Goal: Entertainment & Leisure: Browse casually

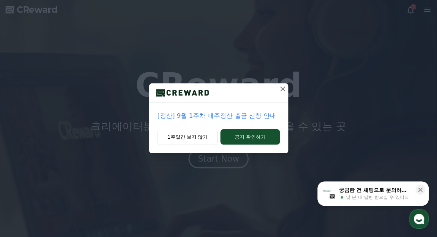
click at [282, 89] on icon at bounding box center [283, 89] width 8 height 8
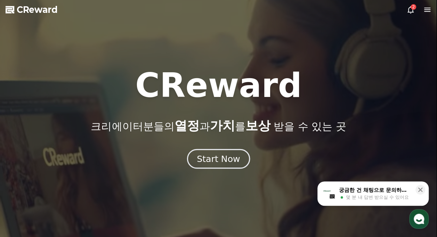
click at [224, 163] on div "Start Now" at bounding box center [218, 159] width 43 height 12
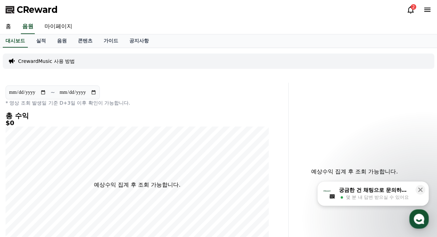
click at [411, 10] on icon at bounding box center [410, 10] width 8 height 8
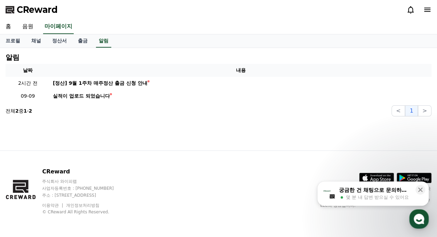
click at [248, 195] on div "CReward 주식회사 와이피랩 사업자등록번호 : 655-81-03655 주소 : 경기도 김포시 양촌읍 양곡로 495, 3층 305-비이16호…" at bounding box center [218, 194] width 437 height 86
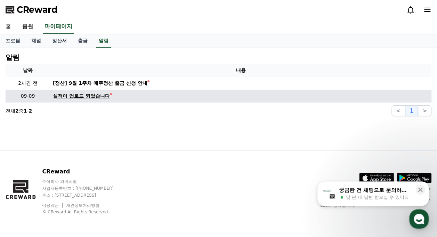
click at [78, 97] on div "실적이 업로드 되었습니다" at bounding box center [81, 95] width 57 height 7
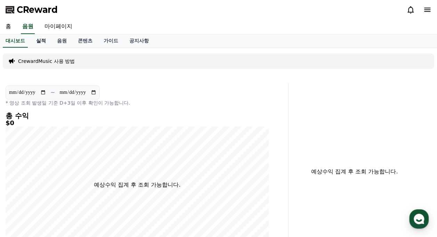
click at [39, 45] on link "실적" at bounding box center [41, 40] width 21 height 13
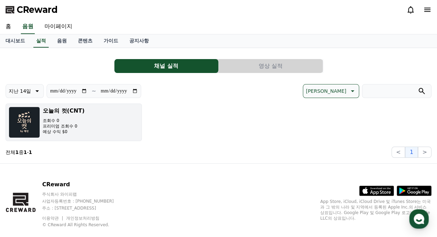
click at [56, 129] on p "예상 수익 $0" at bounding box center [64, 132] width 42 height 6
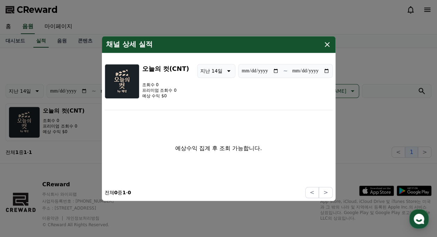
click at [330, 44] on icon "modal" at bounding box center [327, 44] width 8 height 8
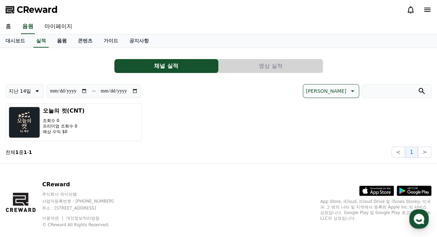
click at [66, 41] on link "음원" at bounding box center [61, 40] width 21 height 13
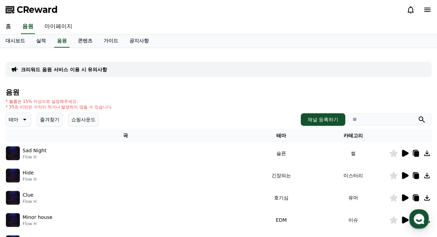
click at [405, 154] on icon at bounding box center [405, 153] width 7 height 7
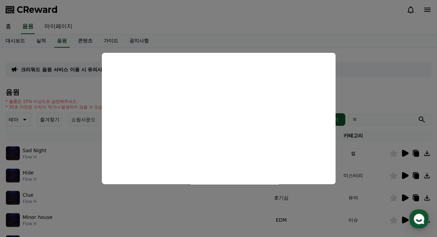
click at [363, 51] on button "close modal" at bounding box center [218, 118] width 437 height 237
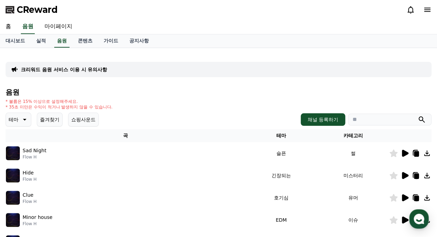
click at [24, 122] on icon at bounding box center [24, 119] width 8 height 8
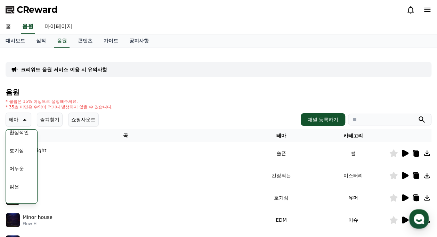
scroll to position [35, 0]
click at [21, 157] on button "어두운" at bounding box center [17, 157] width 20 height 15
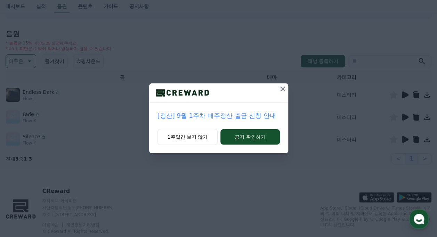
scroll to position [70, 0]
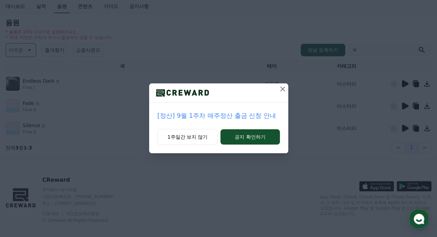
click at [282, 88] on icon at bounding box center [283, 89] width 8 height 8
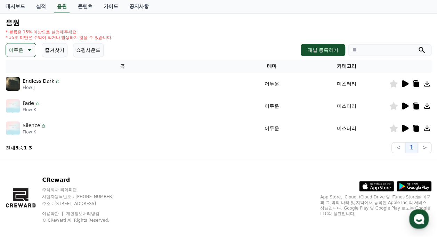
click at [405, 87] on icon at bounding box center [405, 84] width 8 height 8
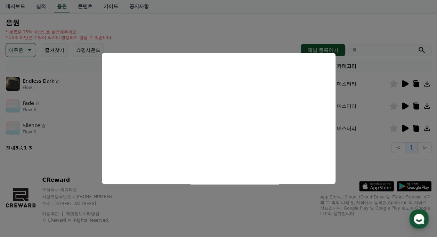
click at [313, 28] on button "close modal" at bounding box center [218, 118] width 437 height 237
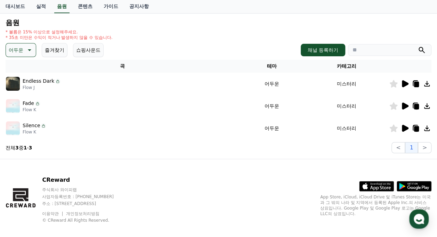
click at [402, 110] on td at bounding box center [410, 106] width 42 height 22
click at [403, 108] on icon at bounding box center [405, 106] width 7 height 7
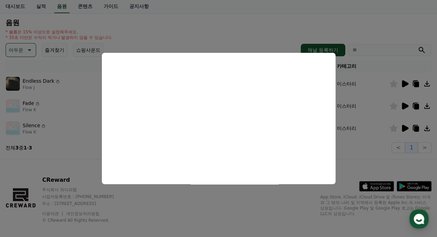
click at [405, 129] on button "close modal" at bounding box center [218, 118] width 437 height 237
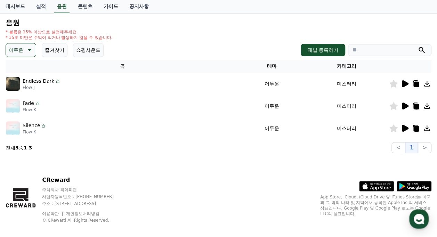
click at [404, 127] on icon at bounding box center [405, 128] width 7 height 7
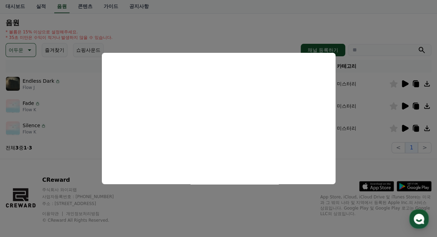
click at [30, 51] on button "close modal" at bounding box center [218, 118] width 437 height 237
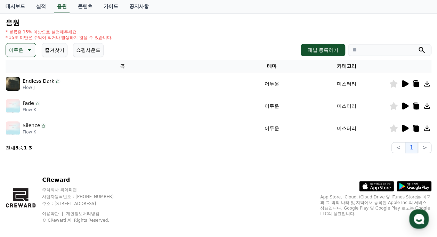
click at [31, 52] on icon at bounding box center [29, 50] width 8 height 8
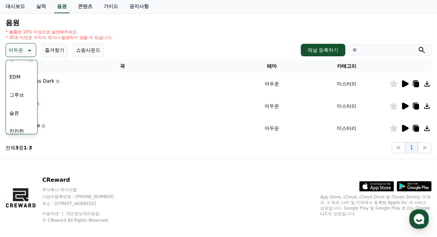
scroll to position [243, 0]
click at [19, 80] on button "슬픈" at bounding box center [14, 78] width 15 height 15
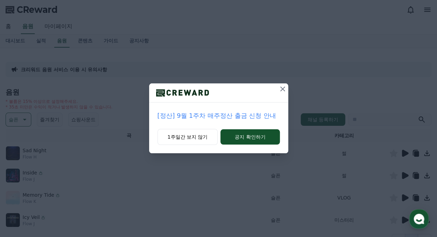
drag, startPoint x: 280, startPoint y: 89, endPoint x: 285, endPoint y: 95, distance: 7.9
click at [280, 89] on icon at bounding box center [283, 89] width 8 height 8
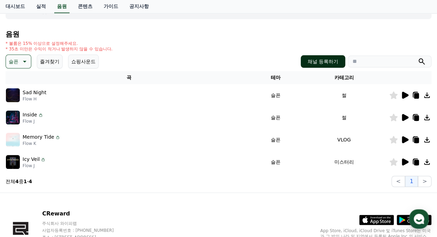
scroll to position [70, 0]
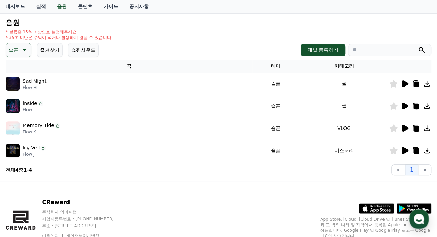
click at [405, 84] on icon at bounding box center [405, 83] width 7 height 7
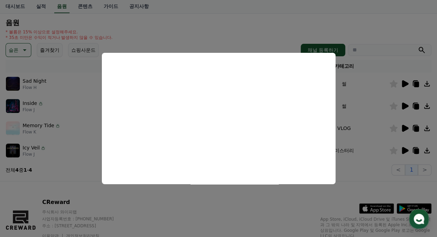
click at [405, 106] on button "close modal" at bounding box center [218, 118] width 437 height 237
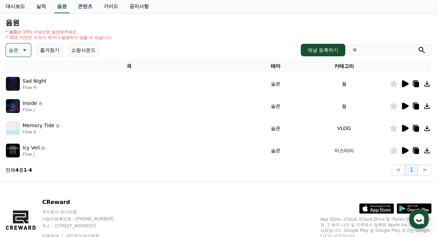
click at [405, 106] on icon at bounding box center [405, 106] width 7 height 7
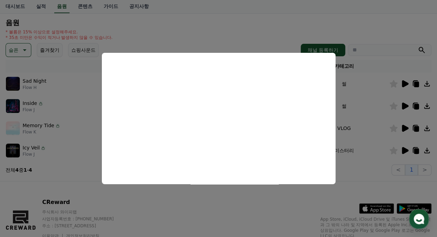
click at [173, 208] on button "close modal" at bounding box center [218, 118] width 437 height 237
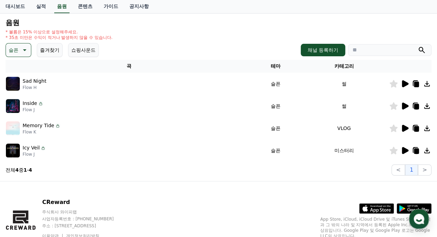
click at [418, 105] on icon at bounding box center [416, 107] width 5 height 6
click at [193, 227] on div "CReward 주식회사 와이피랩 사업자등록번호 : 655-81-03655 주소 : 경기도 김포시 양촌읍 양곡로 495, 3층 305-비이16호…" at bounding box center [218, 224] width 437 height 86
click at [405, 128] on icon at bounding box center [405, 128] width 7 height 7
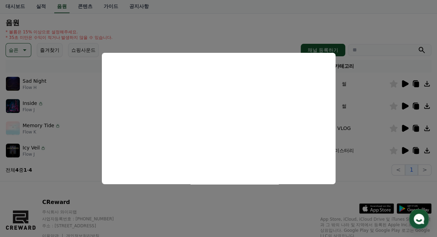
click at [402, 152] on button "close modal" at bounding box center [218, 118] width 437 height 237
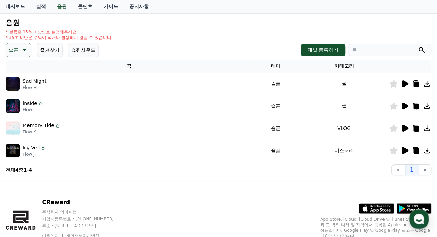
click at [403, 152] on icon at bounding box center [405, 150] width 7 height 7
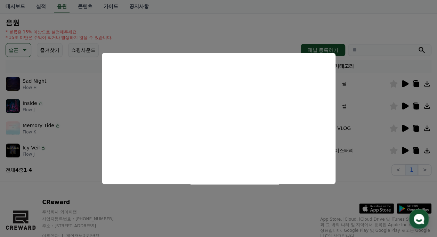
click at [407, 107] on button "close modal" at bounding box center [218, 118] width 437 height 237
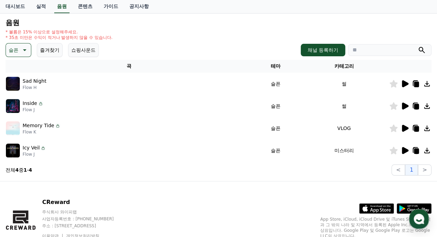
click at [406, 106] on icon at bounding box center [405, 106] width 7 height 7
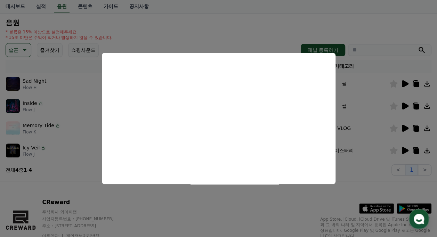
click at [237, 211] on button "close modal" at bounding box center [218, 118] width 437 height 237
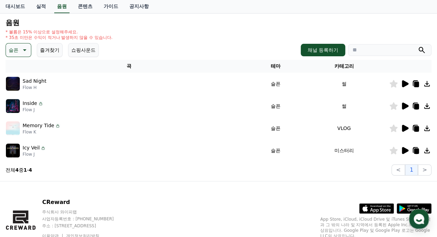
click at [241, 217] on div "CReward 주식회사 와이피랩 사업자등록번호 : 655-81-03655 주소 : 경기도 김포시 양촌읍 양곡로 495, 3층 305-비이16호…" at bounding box center [218, 224] width 437 height 86
click at [23, 51] on icon at bounding box center [24, 50] width 8 height 8
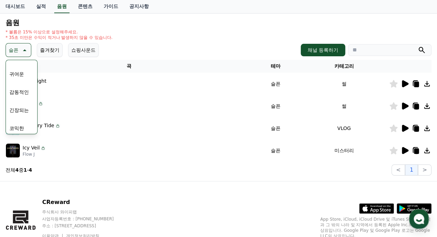
scroll to position [286, 0]
click at [24, 107] on button "긴장되는" at bounding box center [19, 107] width 25 height 15
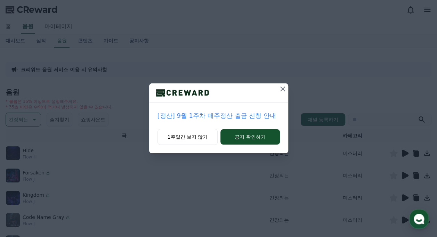
click at [282, 89] on icon at bounding box center [282, 89] width 5 height 5
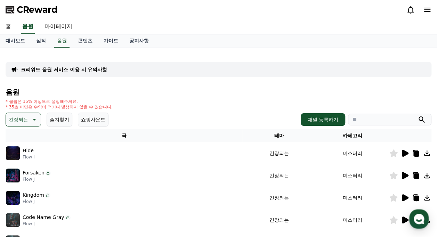
click at [403, 155] on icon at bounding box center [405, 153] width 7 height 7
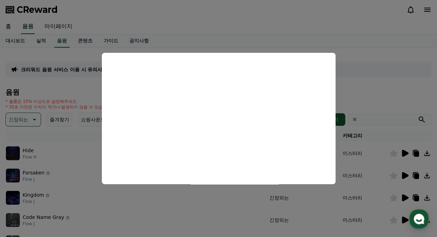
click at [37, 176] on button "close modal" at bounding box center [218, 118] width 437 height 237
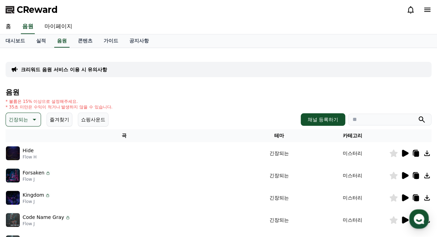
click at [29, 176] on p "Forsaken" at bounding box center [34, 172] width 22 height 7
click at [403, 173] on icon at bounding box center [405, 175] width 7 height 7
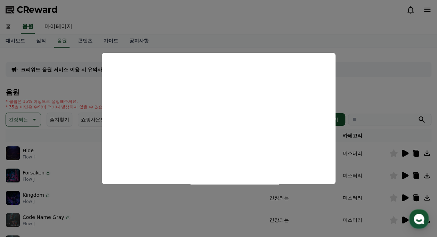
click at [405, 195] on button "close modal" at bounding box center [218, 118] width 437 height 237
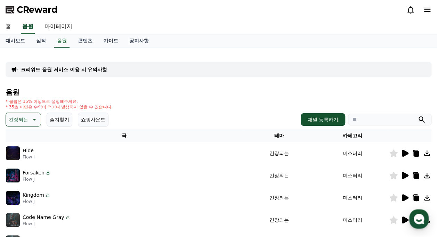
click at [405, 197] on icon at bounding box center [405, 197] width 7 height 7
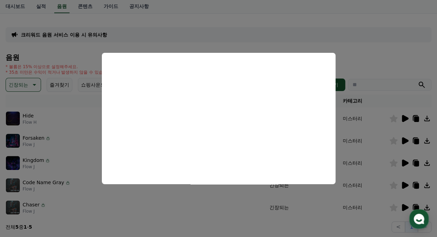
scroll to position [70, 0]
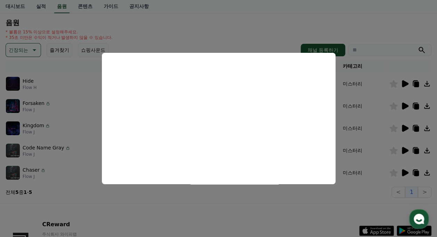
click at [241, 203] on button "close modal" at bounding box center [218, 118] width 437 height 237
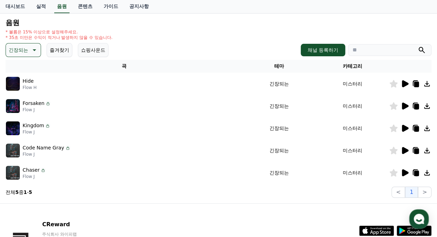
click at [245, 144] on td "긴장되는" at bounding box center [278, 150] width 73 height 22
click at [22, 50] on p "긴장되는" at bounding box center [18, 50] width 19 height 10
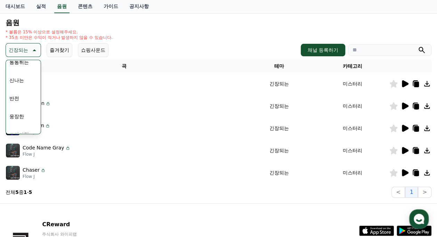
scroll to position [139, 0]
click at [24, 90] on button "드라마틱" at bounding box center [19, 91] width 25 height 15
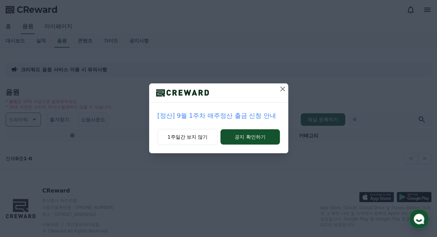
drag, startPoint x: 281, startPoint y: 89, endPoint x: 278, endPoint y: 97, distance: 8.8
click at [281, 89] on icon at bounding box center [283, 89] width 8 height 8
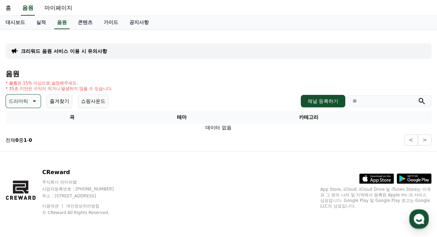
scroll to position [19, 0]
click at [41, 103] on div "드라마틱 즐겨찾기 쇼핑사운드" at bounding box center [57, 101] width 103 height 14
click at [35, 103] on icon at bounding box center [34, 101] width 8 height 8
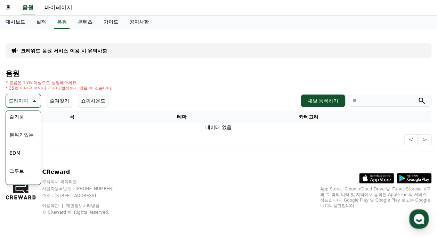
scroll to position [174, 0]
click at [22, 143] on button "분위기있는" at bounding box center [22, 144] width 30 height 15
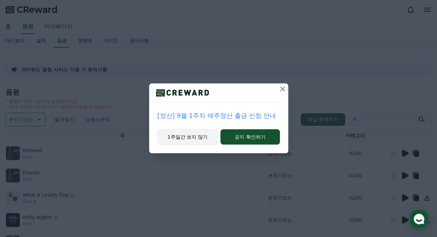
click at [199, 136] on button "1주일간 보지 않기" at bounding box center [188, 137] width 60 height 16
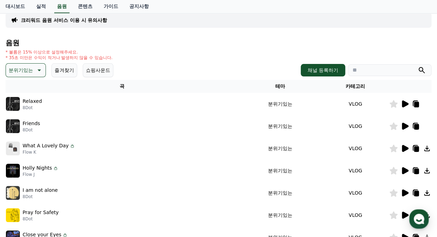
scroll to position [70, 0]
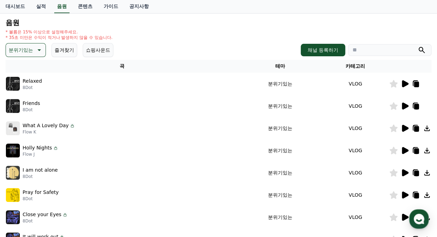
click at [403, 83] on icon at bounding box center [405, 83] width 7 height 7
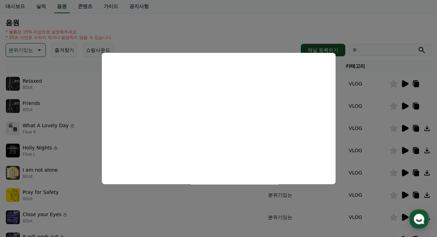
click at [406, 103] on button "close modal" at bounding box center [218, 118] width 437 height 237
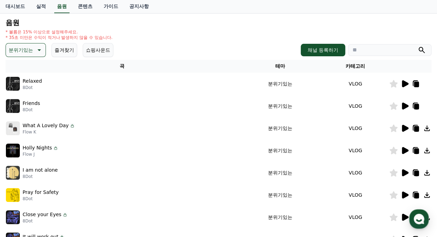
click at [403, 106] on icon at bounding box center [405, 106] width 7 height 7
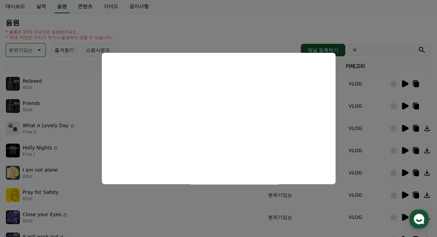
click at [403, 128] on button "close modal" at bounding box center [218, 118] width 437 height 237
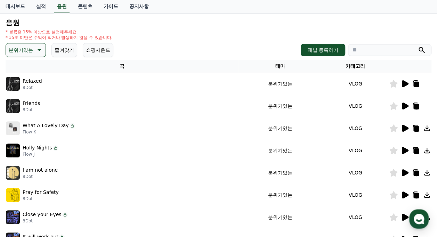
click at [403, 128] on icon at bounding box center [405, 128] width 7 height 7
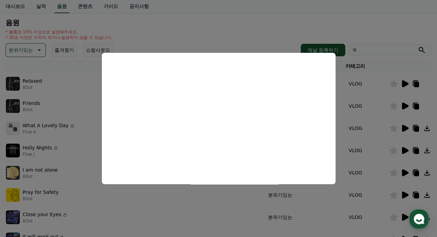
click at [405, 152] on button "close modal" at bounding box center [218, 118] width 437 height 237
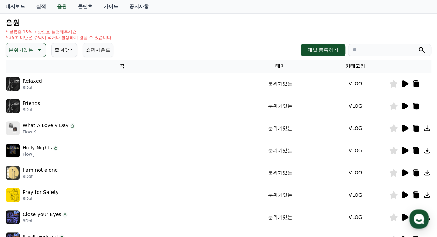
click at [40, 52] on icon at bounding box center [38, 50] width 8 height 8
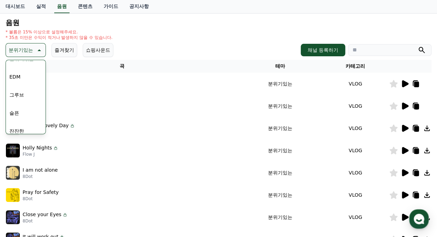
scroll to position [243, 0]
click at [16, 79] on button "슬픈" at bounding box center [14, 78] width 15 height 15
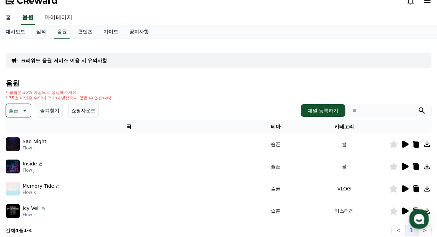
scroll to position [35, 0]
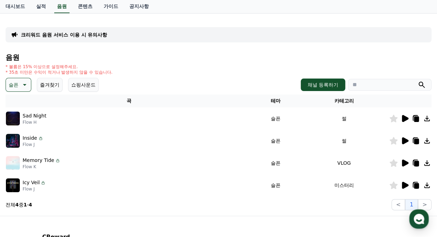
click at [407, 140] on icon at bounding box center [405, 140] width 7 height 7
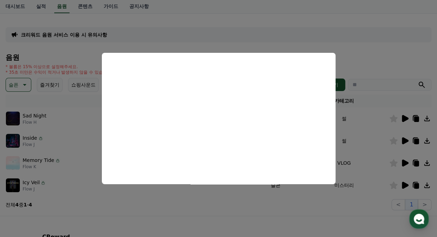
click at [377, 61] on button "close modal" at bounding box center [218, 118] width 437 height 237
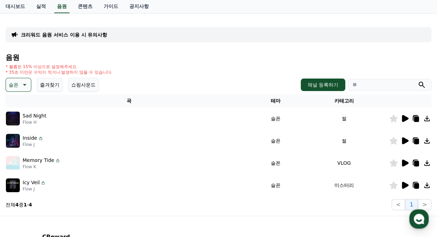
click at [39, 138] on icon at bounding box center [41, 139] width 6 height 6
click at [220, 68] on div "* 볼륨은 15% 이상으로 설정해주세요. * 35초 미만은 수익이 적거나 발생하지 않을 수 있습니다." at bounding box center [219, 69] width 426 height 11
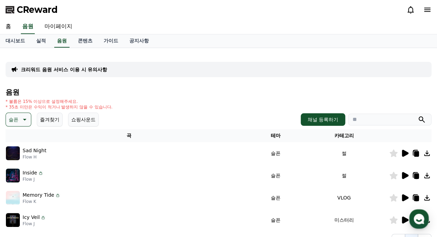
drag, startPoint x: 10, startPoint y: 107, endPoint x: 38, endPoint y: 106, distance: 27.8
click at [38, 106] on p "* 35초 미만은 수익이 적거나 발생하지 않을 수 있습니다." at bounding box center [59, 107] width 107 height 6
drag, startPoint x: 38, startPoint y: 106, endPoint x: 71, endPoint y: 101, distance: 33.8
click at [71, 101] on p "* 볼륨은 15% 이상으로 설정해주세요." at bounding box center [59, 102] width 107 height 6
click at [58, 24] on link "마이페이지" at bounding box center [58, 26] width 39 height 15
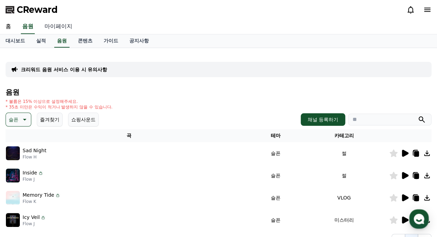
select select "**********"
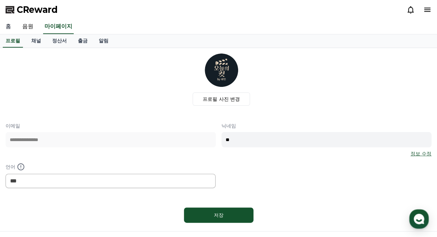
click at [10, 29] on link "홈" at bounding box center [8, 26] width 17 height 15
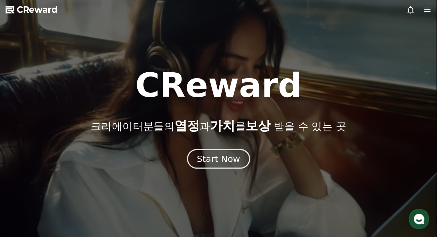
click at [236, 163] on div "Start Now" at bounding box center [218, 159] width 43 height 12
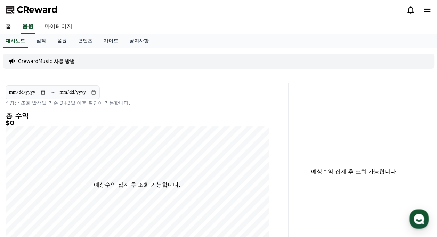
click at [58, 40] on link "음원" at bounding box center [61, 40] width 21 height 13
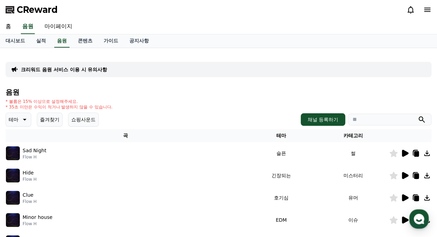
click at [26, 120] on icon at bounding box center [24, 119] width 8 height 8
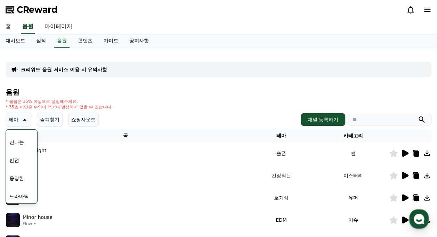
scroll to position [139, 0]
click at [21, 143] on button "웅장한" at bounding box center [17, 143] width 20 height 15
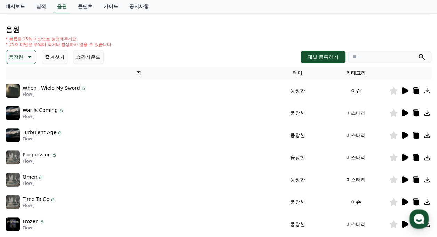
scroll to position [70, 0]
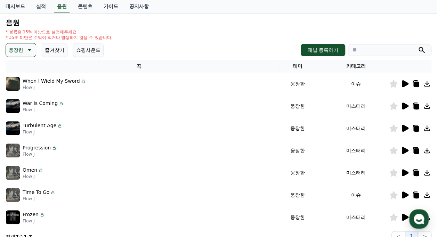
click at [407, 84] on icon at bounding box center [405, 83] width 7 height 7
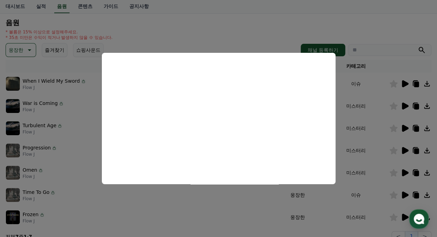
click at [390, 27] on button "close modal" at bounding box center [218, 118] width 437 height 237
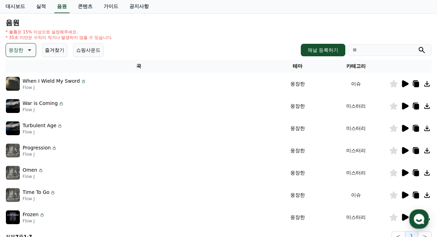
click at [405, 104] on icon at bounding box center [405, 106] width 7 height 7
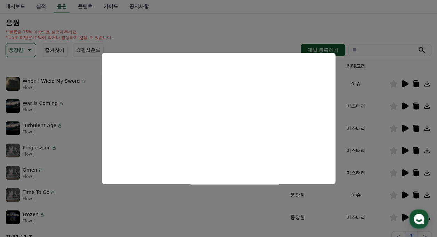
click at [368, 39] on button "close modal" at bounding box center [218, 118] width 437 height 237
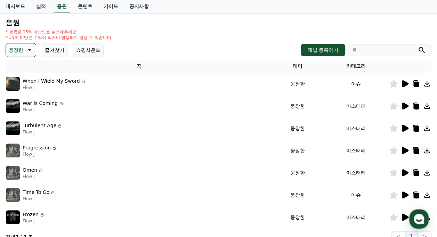
click at [404, 129] on icon at bounding box center [405, 128] width 7 height 7
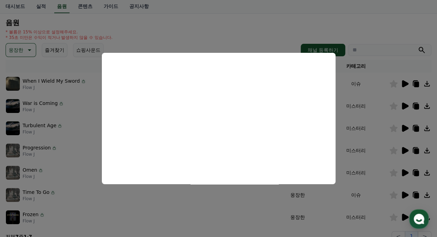
drag, startPoint x: 268, startPoint y: 33, endPoint x: 289, endPoint y: 48, distance: 26.0
click at [268, 33] on button "close modal" at bounding box center [218, 118] width 437 height 237
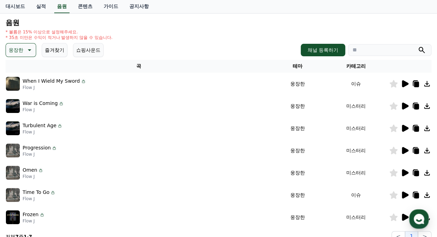
click at [403, 154] on td at bounding box center [410, 150] width 42 height 22
click at [404, 153] on icon at bounding box center [405, 150] width 7 height 7
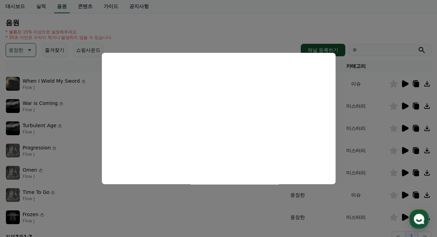
click at [254, 25] on button "close modal" at bounding box center [218, 118] width 437 height 237
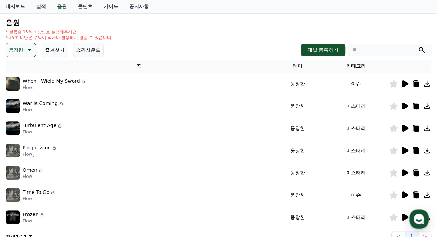
click at [403, 171] on icon at bounding box center [405, 172] width 7 height 7
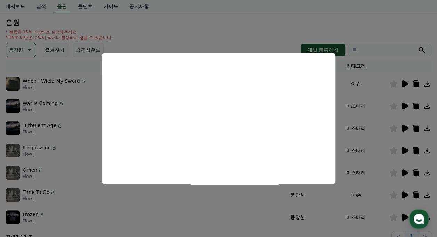
click at [258, 29] on button "close modal" at bounding box center [218, 118] width 437 height 237
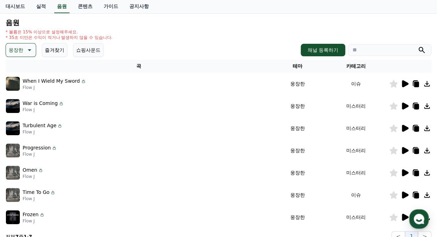
click at [403, 196] on icon at bounding box center [405, 195] width 7 height 7
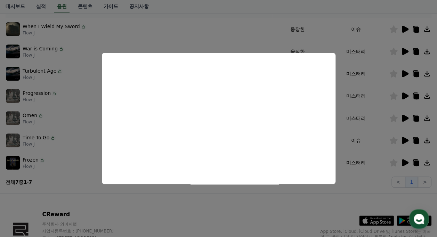
scroll to position [139, 0]
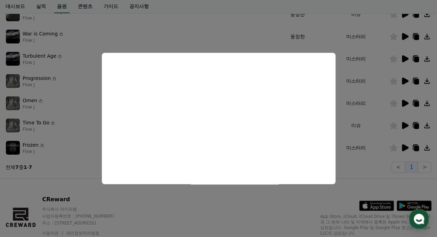
click at [239, 201] on button "close modal" at bounding box center [218, 118] width 437 height 237
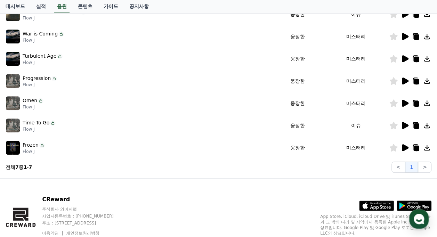
click at [403, 147] on icon at bounding box center [405, 147] width 7 height 7
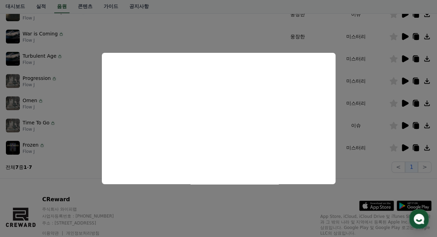
click at [189, 213] on button "close modal" at bounding box center [218, 118] width 437 height 237
